Goal: Navigation & Orientation: Find specific page/section

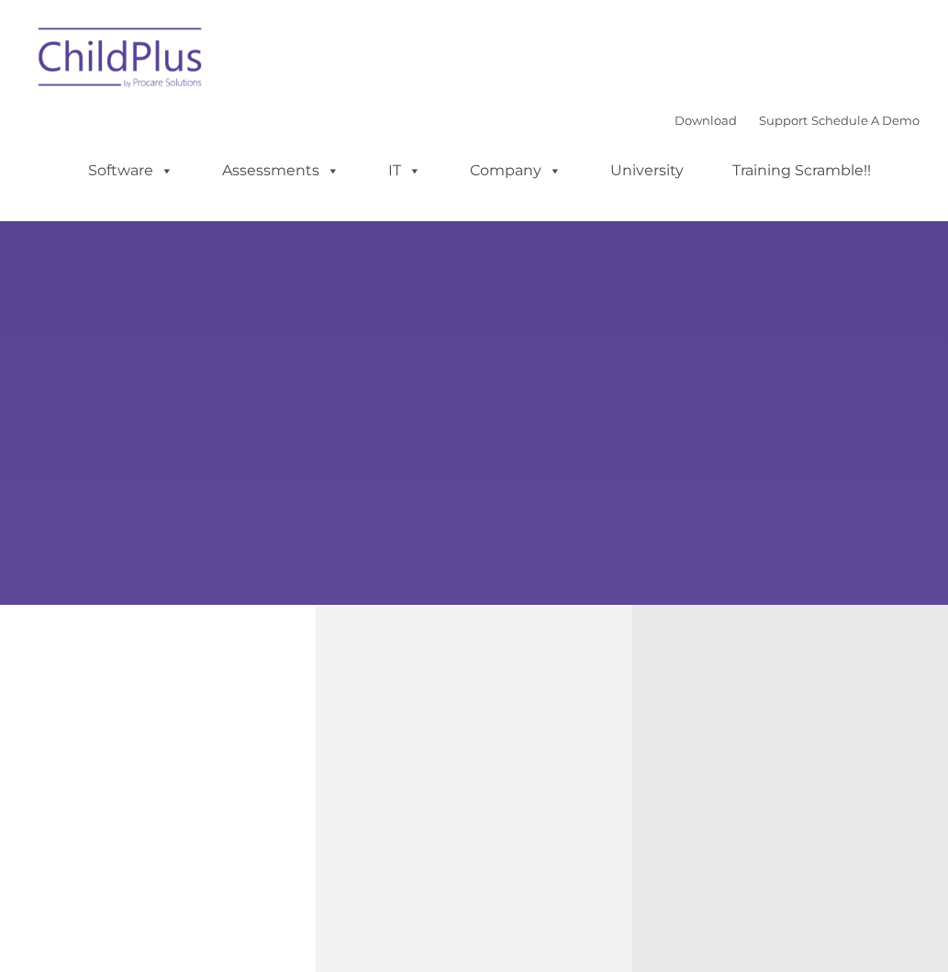
type input ""
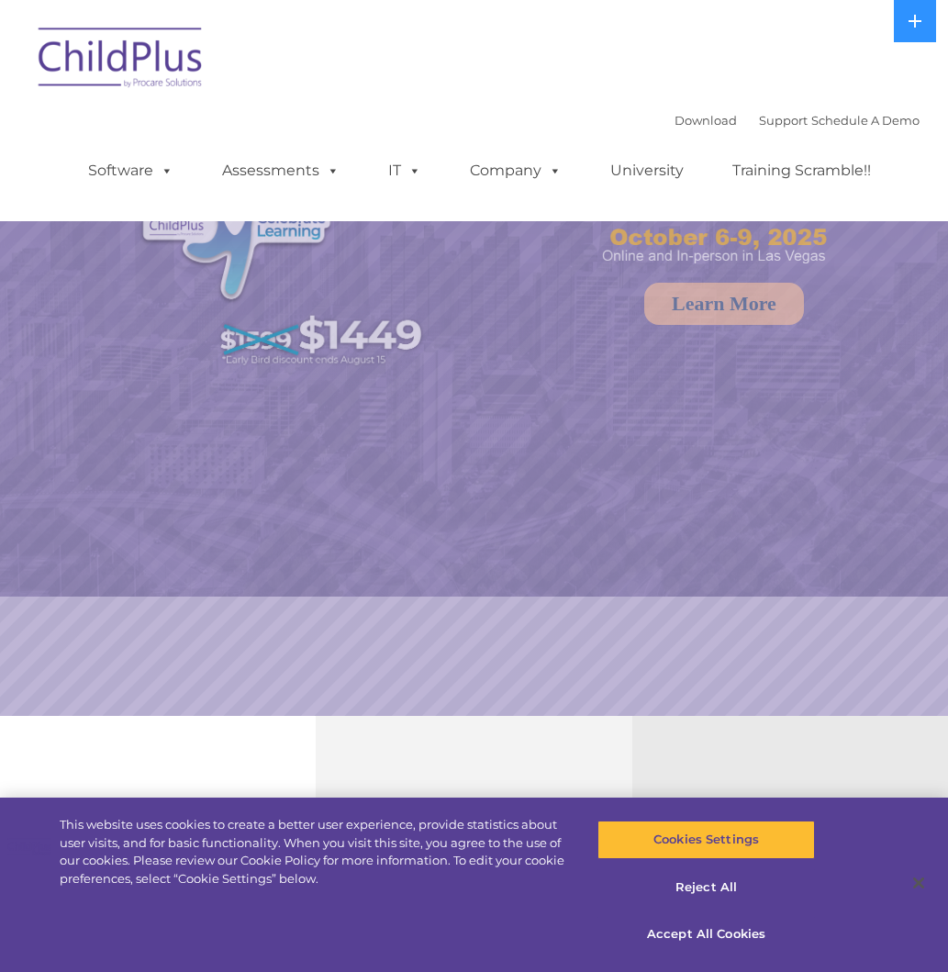
select select "MEDIUM"
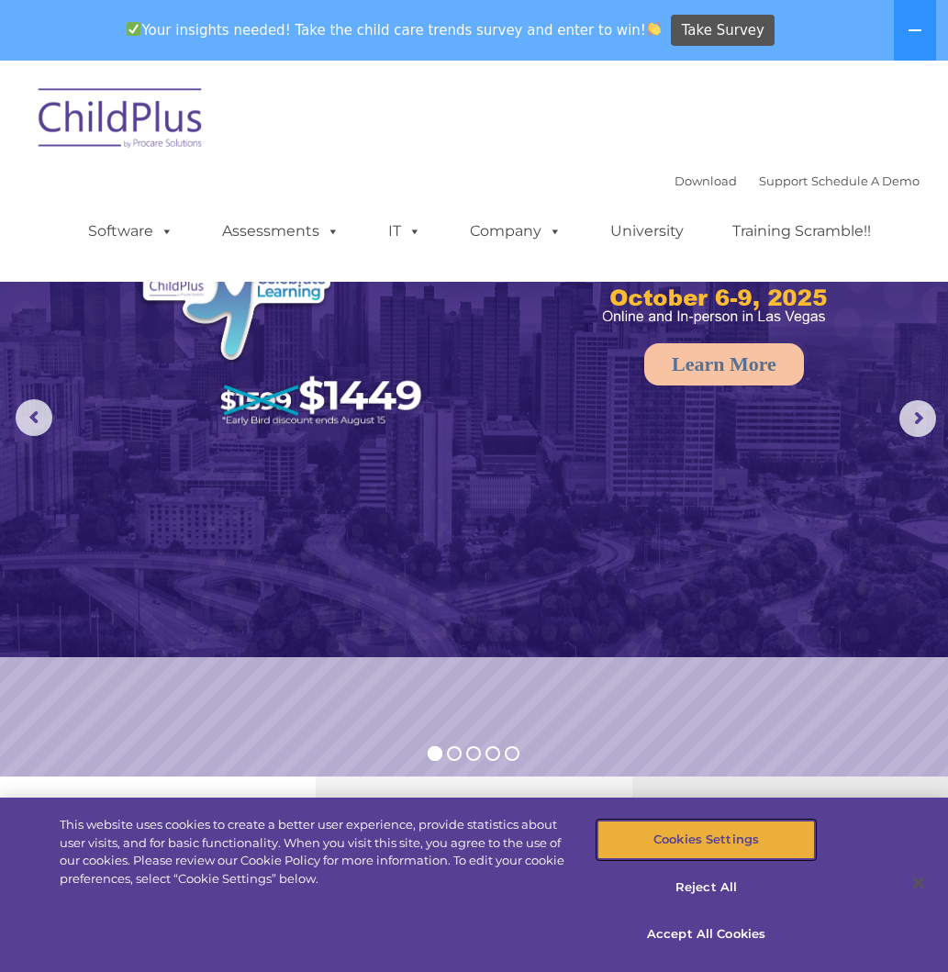
click at [733, 844] on button "Cookies Settings" at bounding box center [706, 839] width 218 height 39
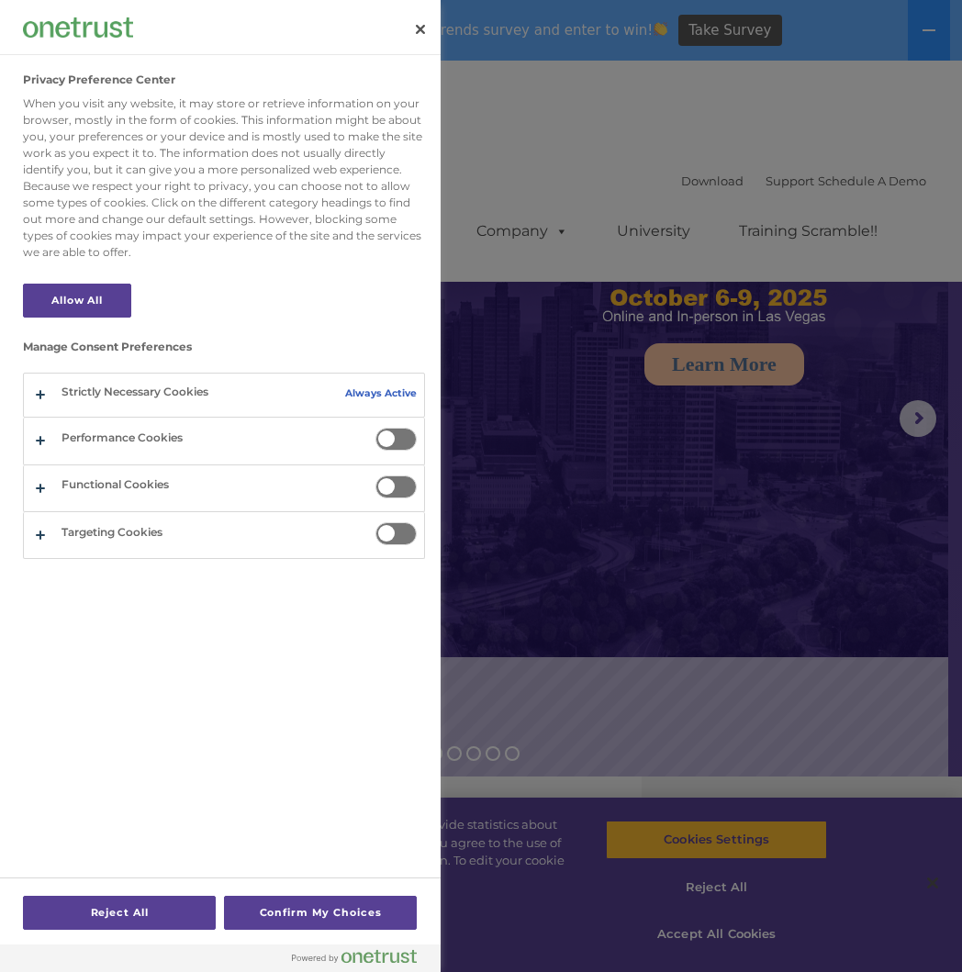
click at [534, 285] on div at bounding box center [481, 486] width 962 height 972
click at [290, 905] on button "Confirm My Choices" at bounding box center [320, 913] width 193 height 34
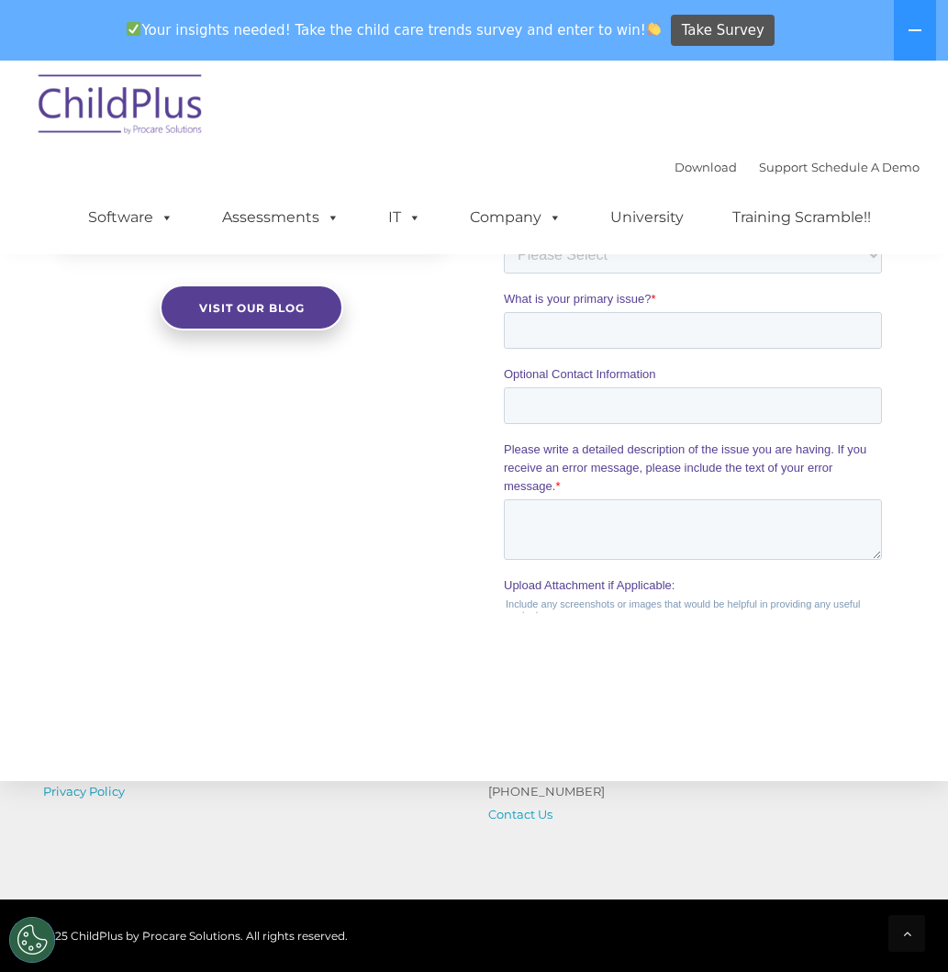
scroll to position [1982, 0]
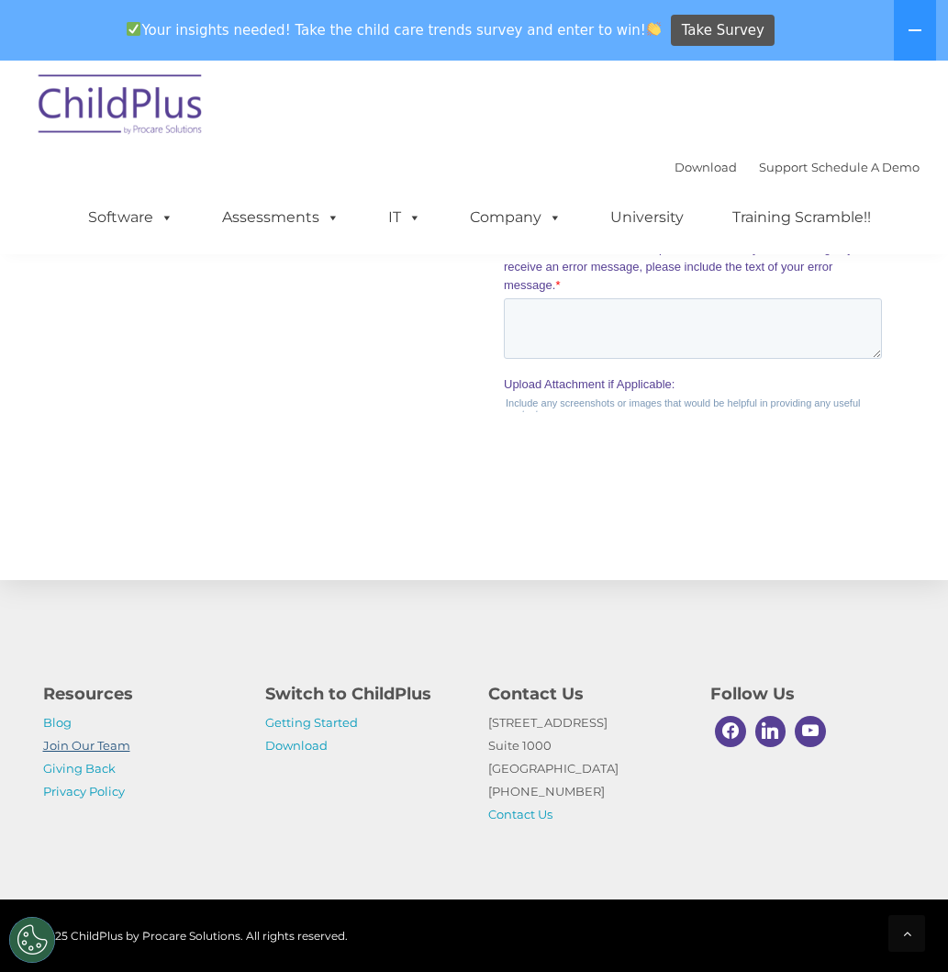
click at [86, 745] on link "Join Our Team" at bounding box center [86, 745] width 87 height 15
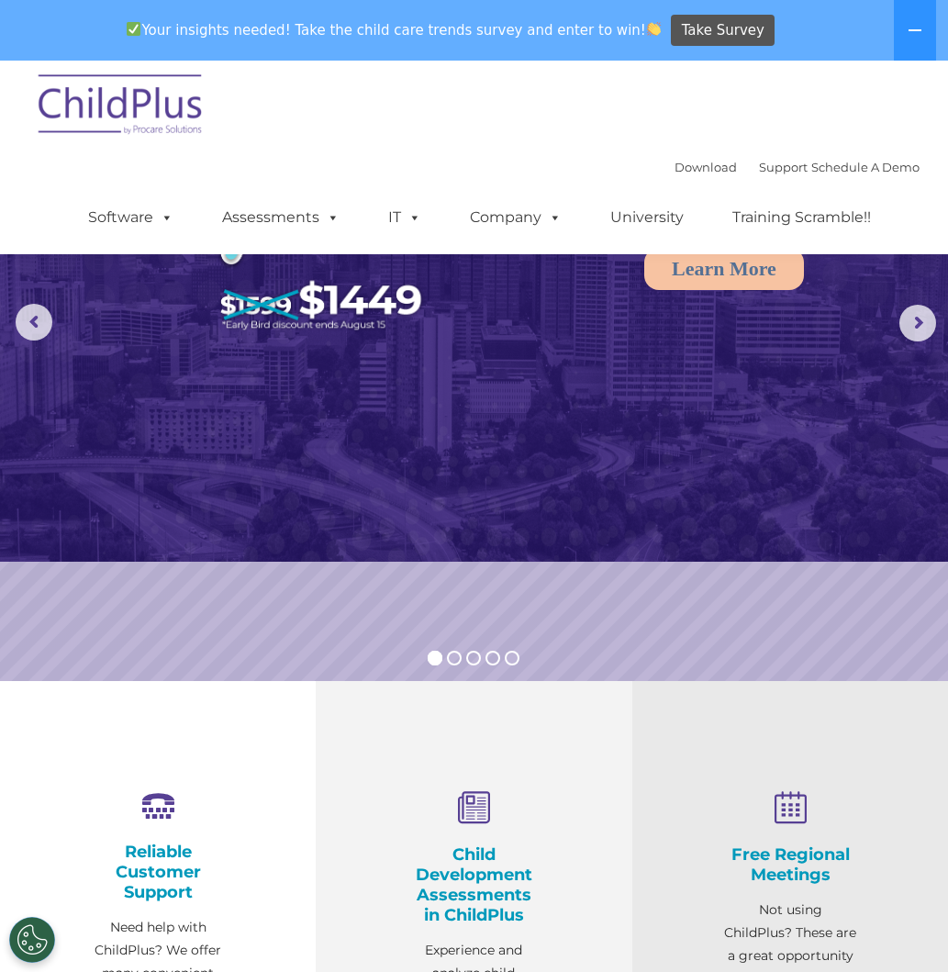
scroll to position [95, 0]
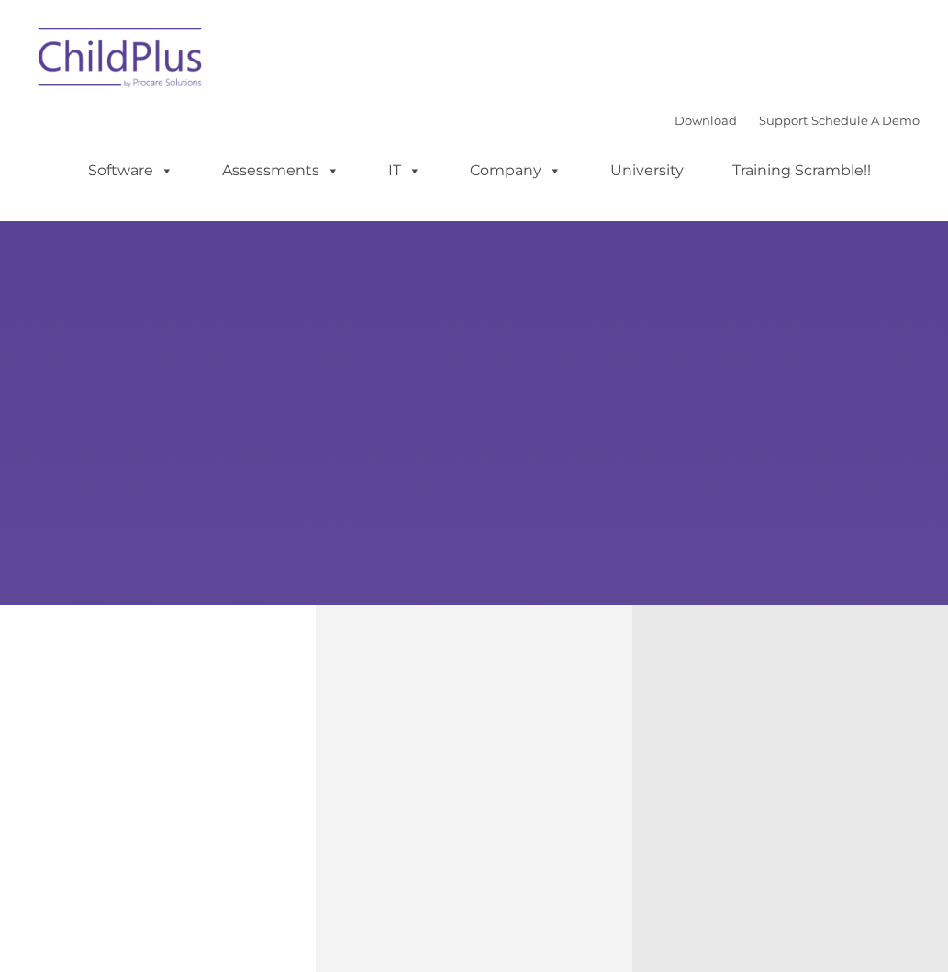
type input ""
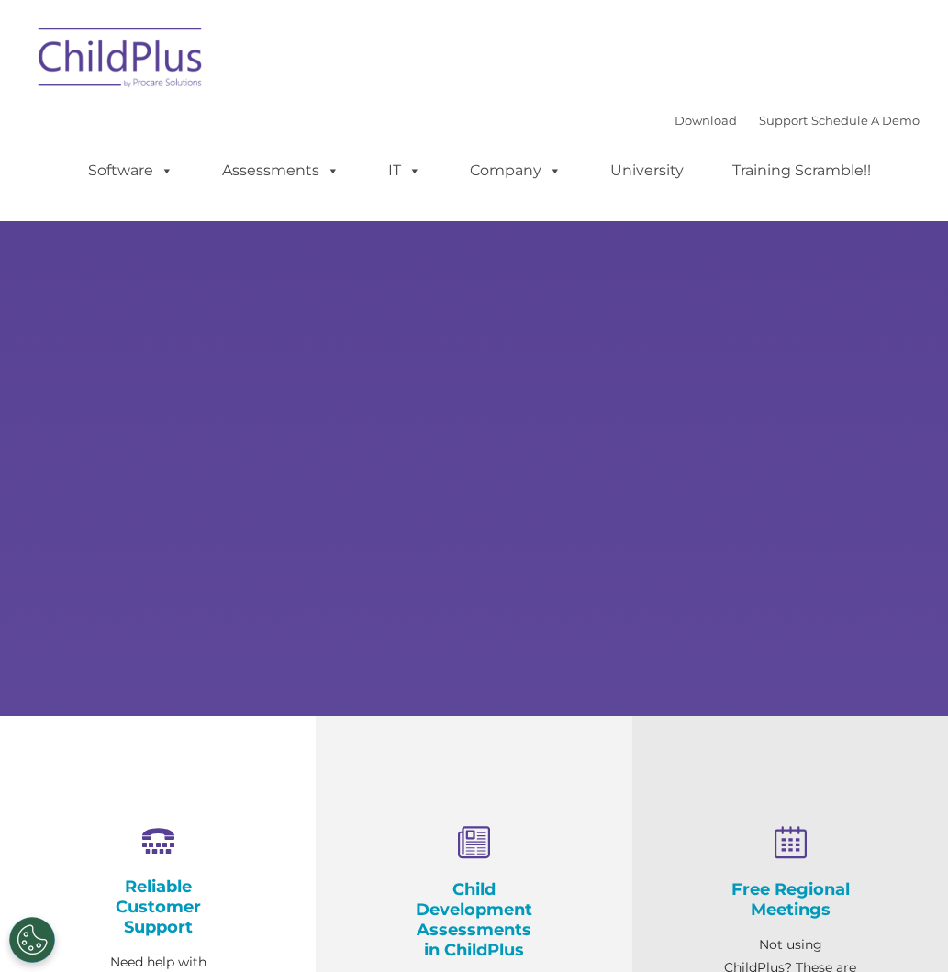
select select "MEDIUM"
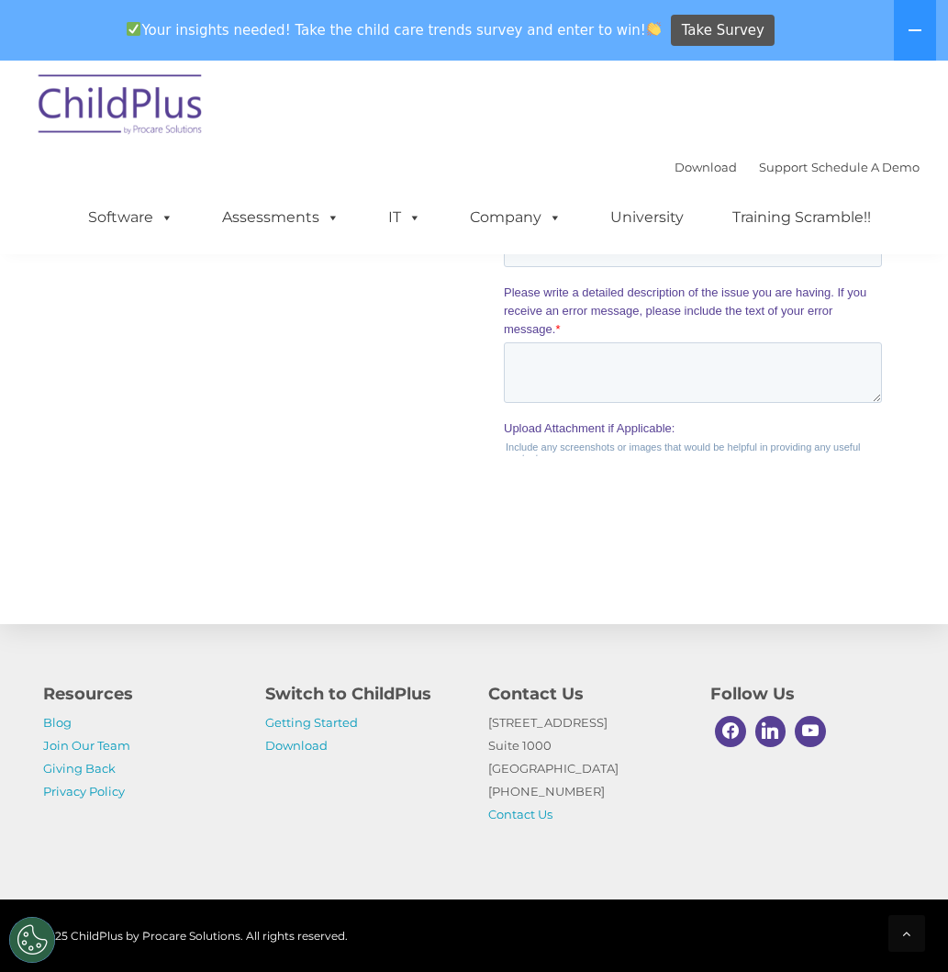
scroll to position [1982, 0]
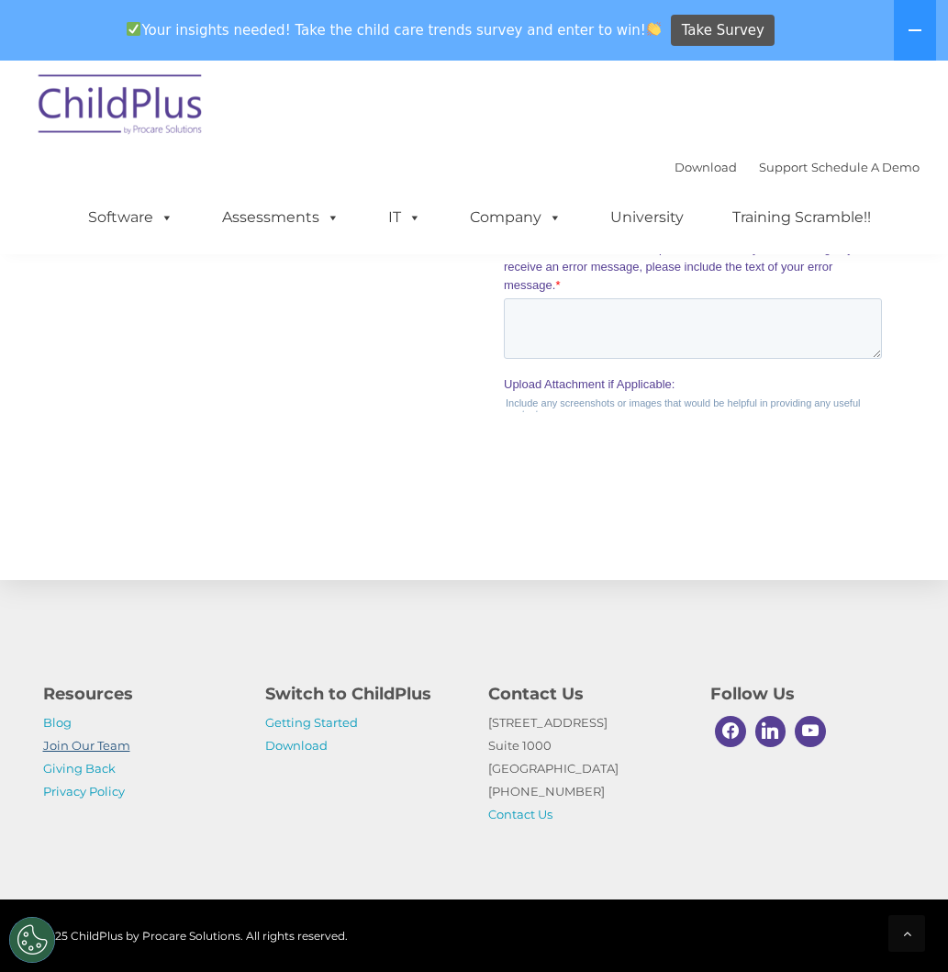
click at [85, 740] on link "Join Our Team" at bounding box center [86, 745] width 87 height 15
